Goal: Task Accomplishment & Management: Use online tool/utility

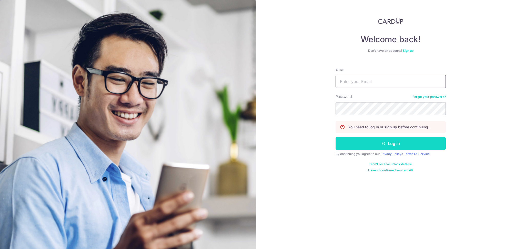
type input "[EMAIL_ADDRESS][DOMAIN_NAME]"
click at [392, 146] on button "Log in" at bounding box center [391, 143] width 110 height 13
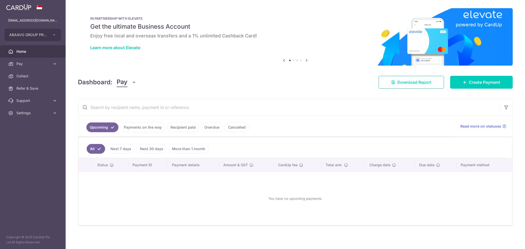
click at [402, 84] on span "Download Report" at bounding box center [415, 82] width 34 height 6
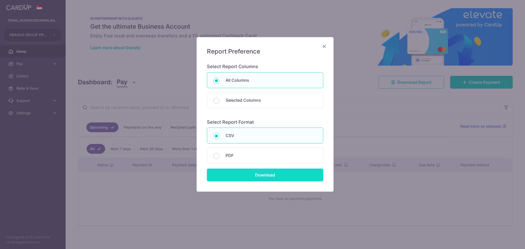
click at [255, 179] on input "Download" at bounding box center [265, 175] width 116 height 13
